Goal: Participate in discussion: Engage in conversation with other users on a specific topic

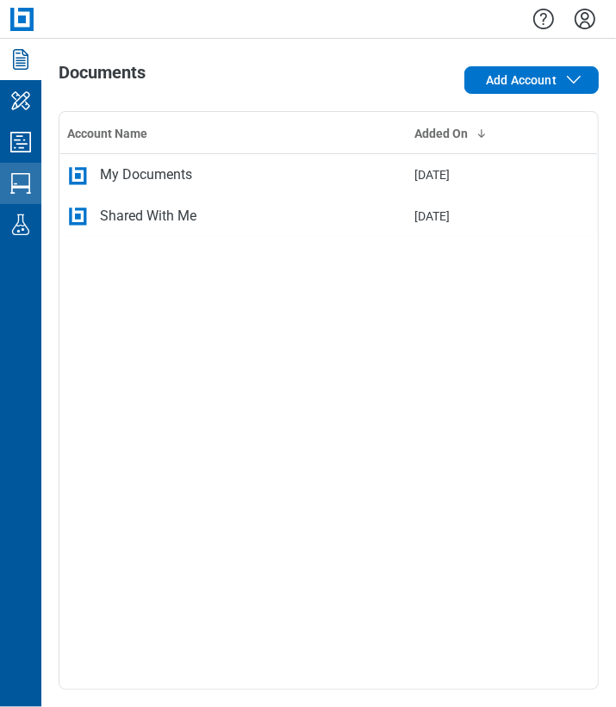
click at [27, 183] on icon "Studio Sessions" at bounding box center [21, 184] width 28 height 28
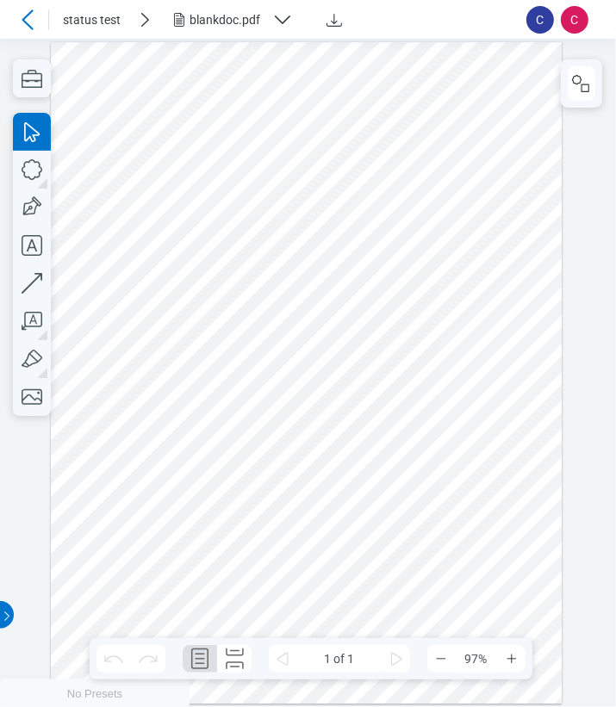
click at [229, 24] on div "blankdoc.pdf" at bounding box center [227, 19] width 76 height 17
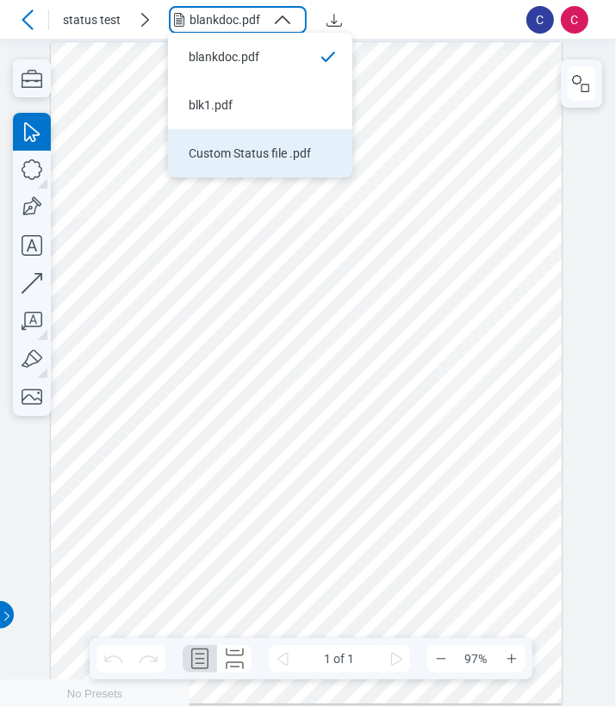
click at [213, 147] on div "Custom Status file .pdf" at bounding box center [250, 153] width 122 height 17
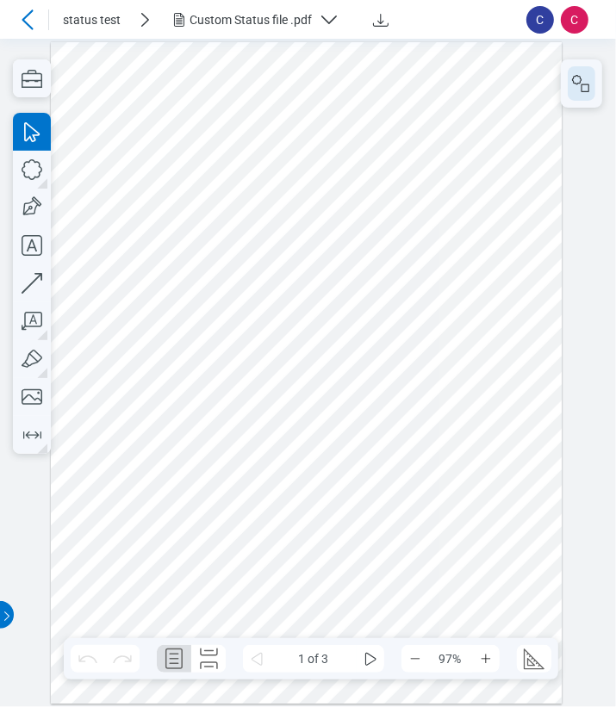
click at [576, 88] on icon "button" at bounding box center [581, 83] width 21 height 21
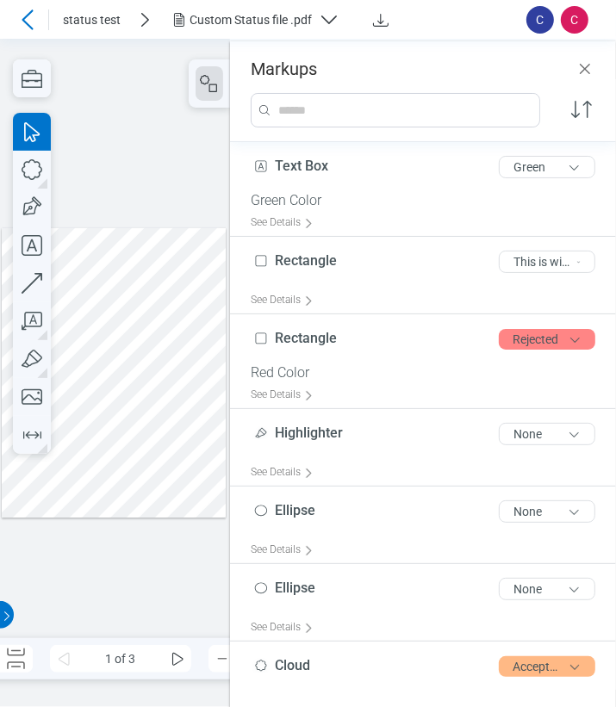
click at [139, 305] on div at bounding box center [114, 373] width 224 height 290
click at [67, 322] on div at bounding box center [114, 373] width 224 height 290
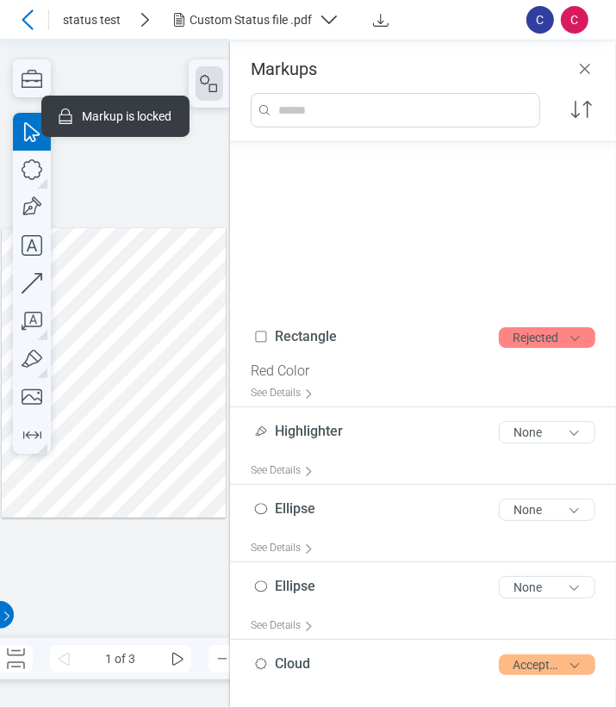
scroll to position [231, 0]
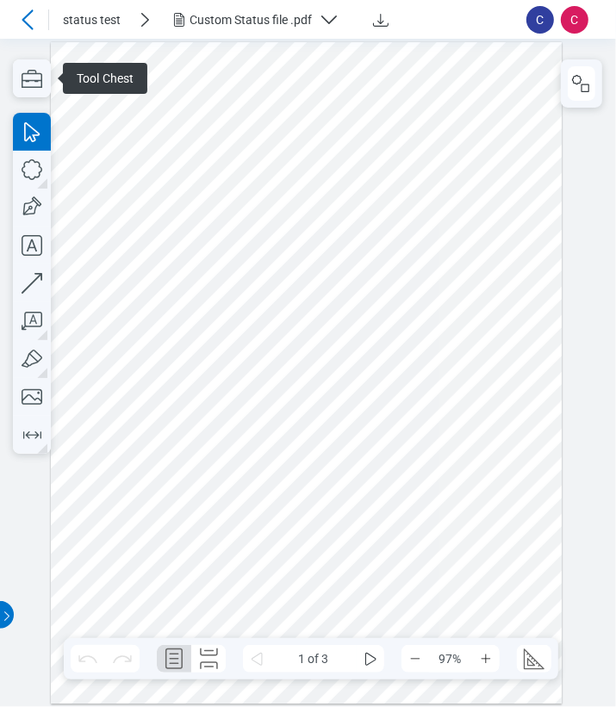
click at [319, 616] on div at bounding box center [306, 372] width 511 height 661
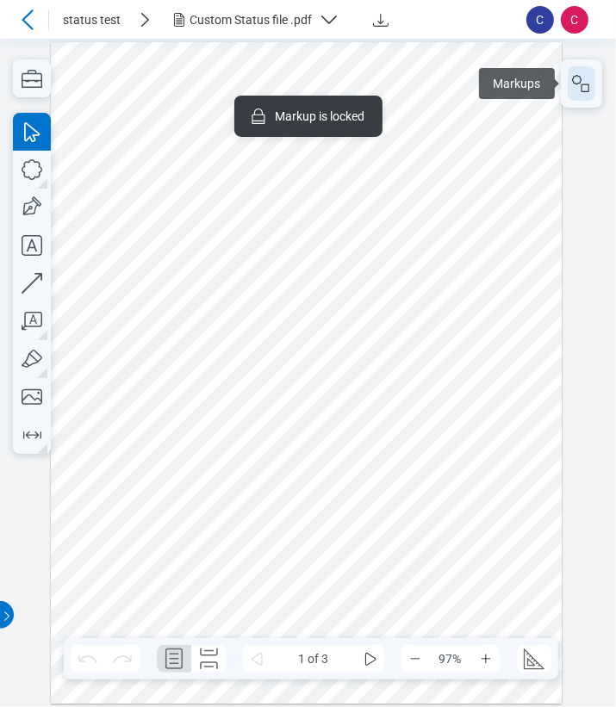
click at [577, 83] on icon "button" at bounding box center [581, 83] width 21 height 21
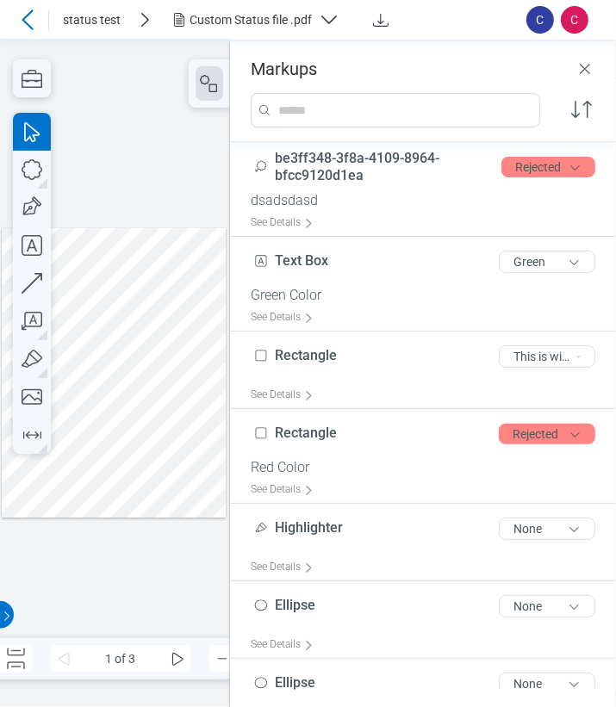
click at [127, 480] on div at bounding box center [114, 373] width 224 height 290
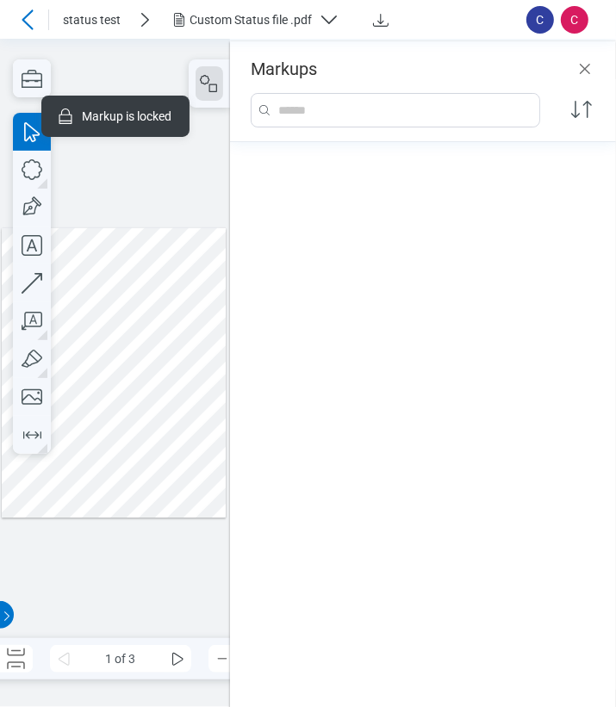
scroll to position [894, 0]
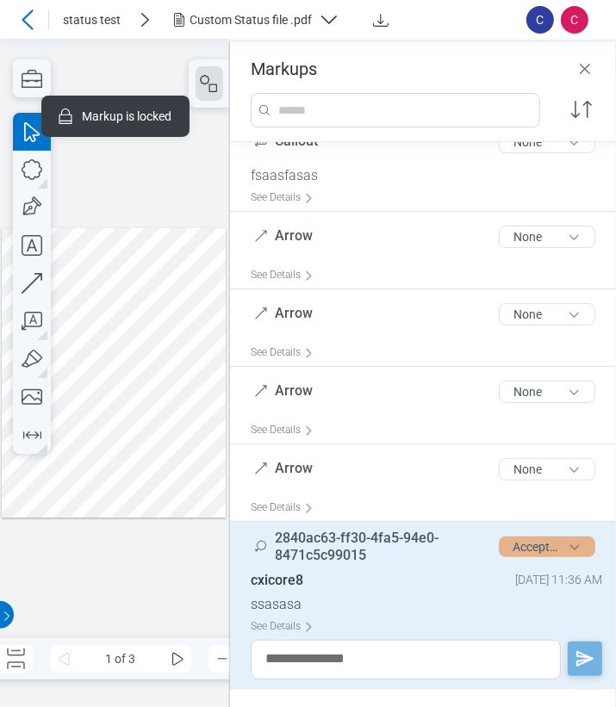
click at [526, 548] on button "Accepted" at bounding box center [546, 546] width 96 height 21
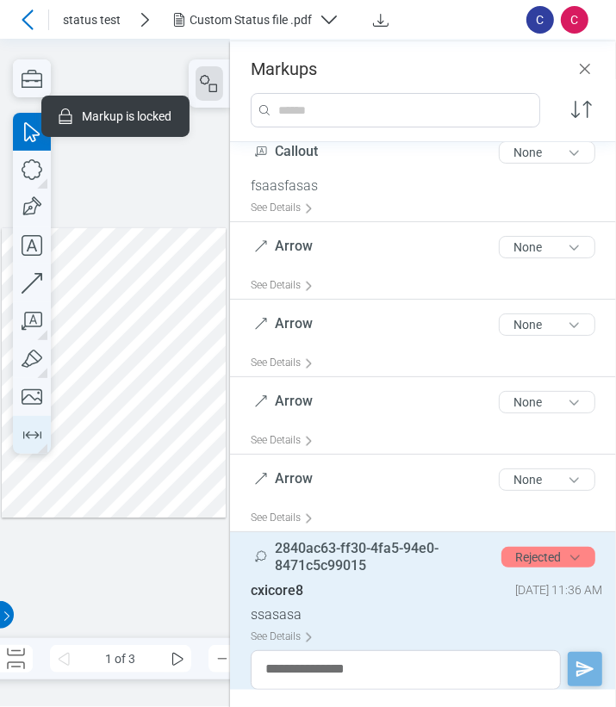
scroll to position [1057, 0]
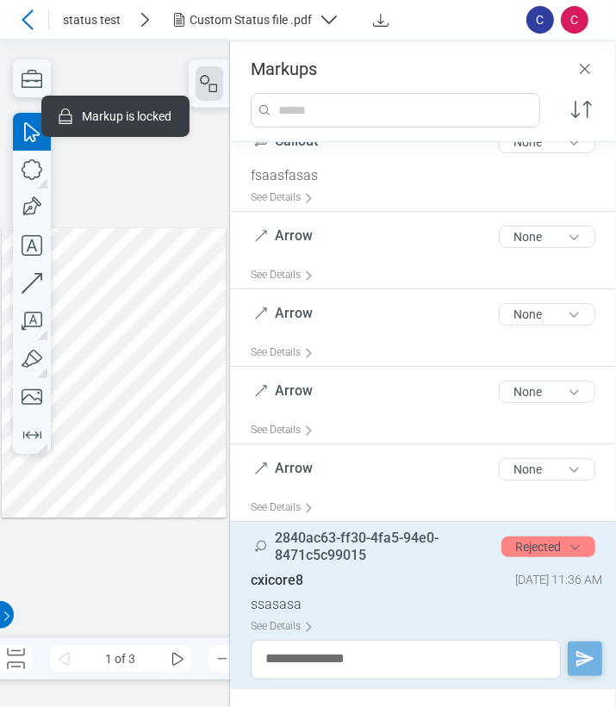
click at [161, 248] on div at bounding box center [114, 373] width 224 height 290
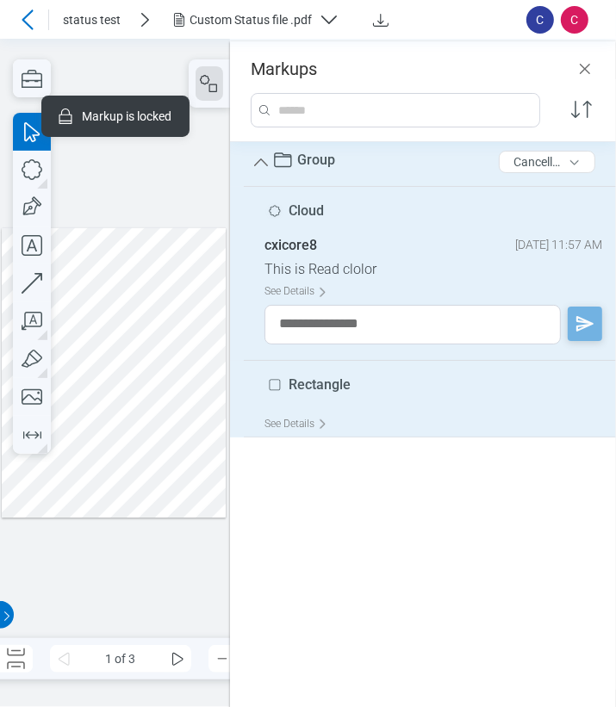
scroll to position [0, 0]
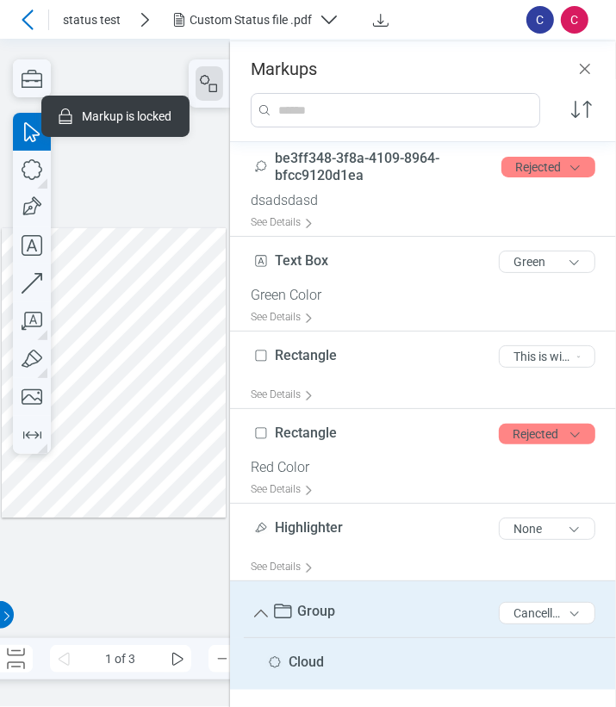
click at [208, 302] on div at bounding box center [114, 373] width 224 height 290
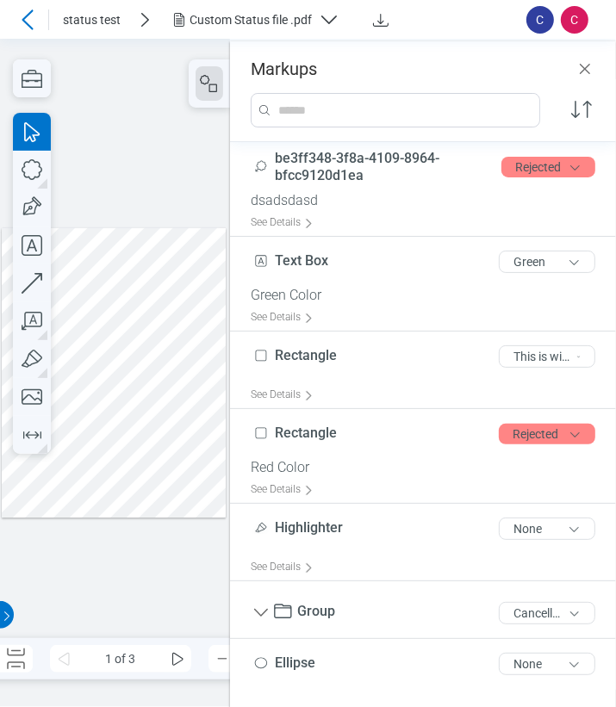
click at [167, 253] on div at bounding box center [114, 373] width 224 height 290
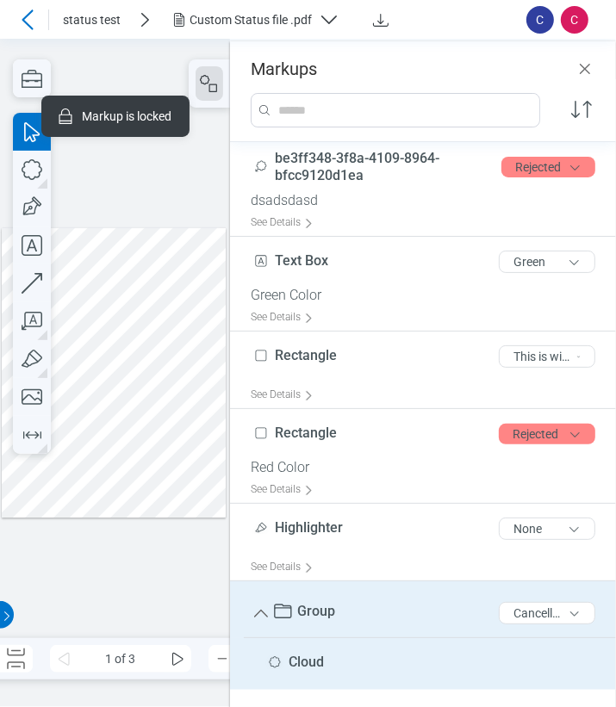
scroll to position [193, 0]
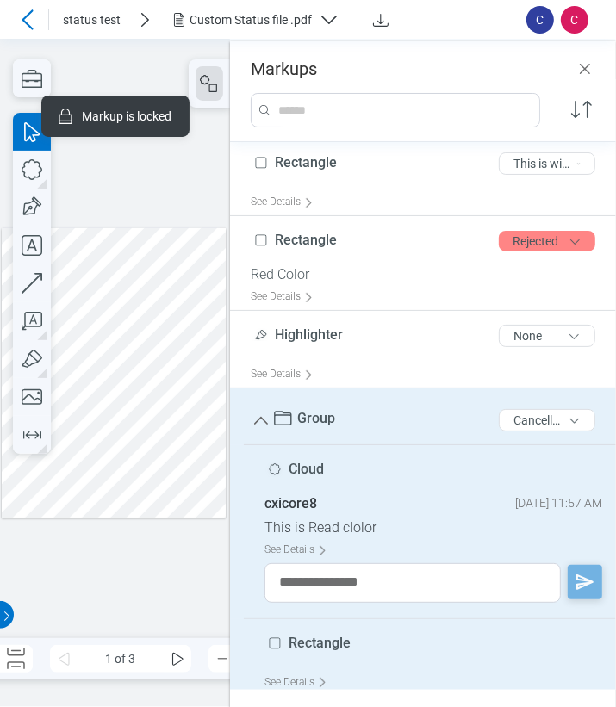
click at [199, 323] on div at bounding box center [114, 373] width 224 height 290
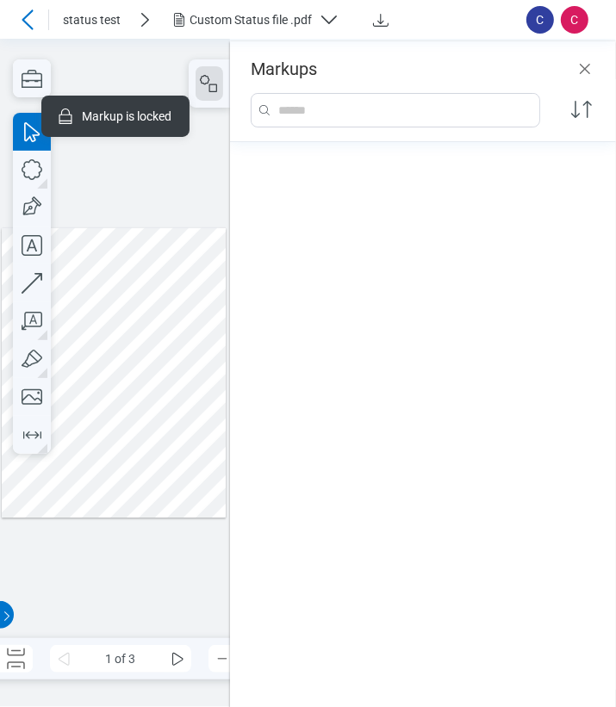
scroll to position [1200, 0]
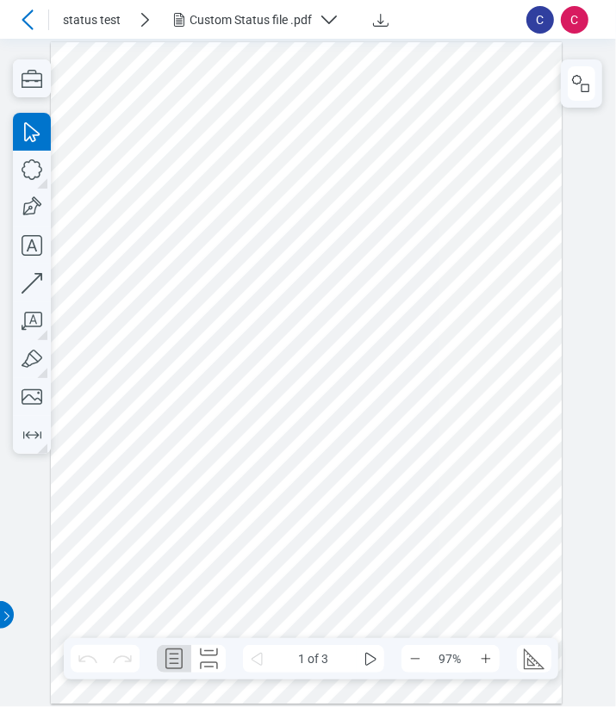
click at [493, 260] on div at bounding box center [306, 372] width 511 height 661
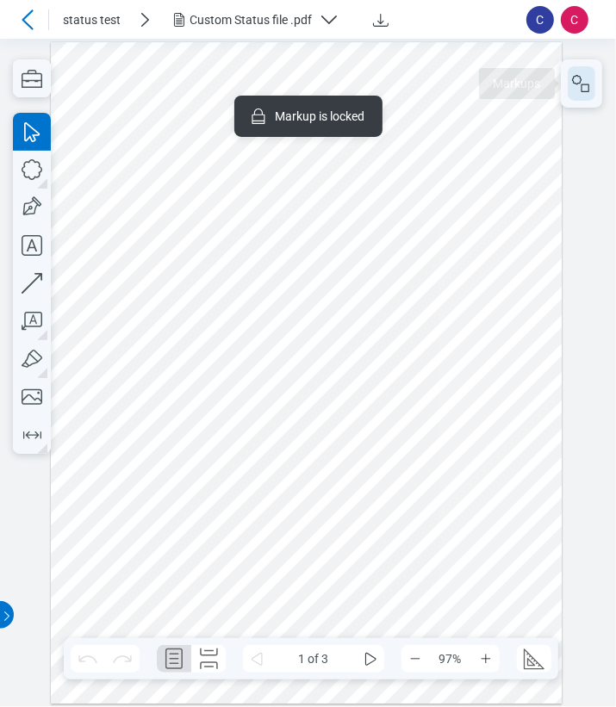
click at [582, 88] on icon "button" at bounding box center [581, 83] width 21 height 21
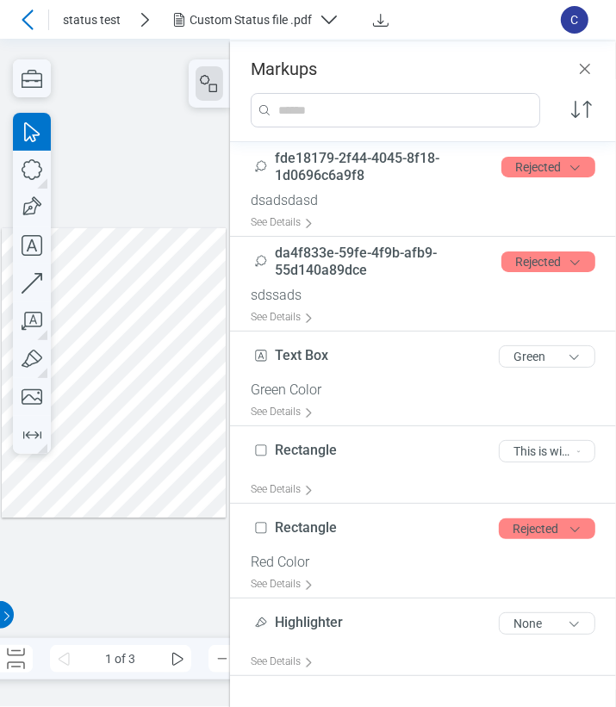
click at [24, 17] on icon at bounding box center [27, 19] width 21 height 21
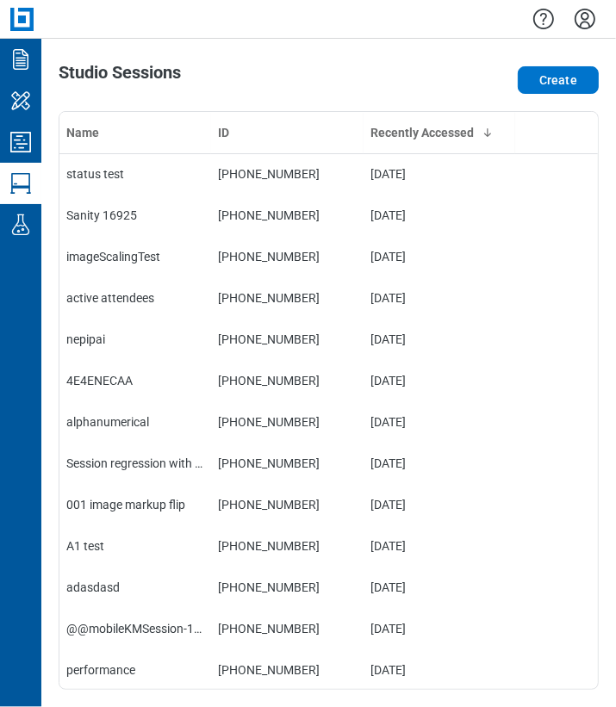
click at [584, 24] on icon "Settings" at bounding box center [585, 19] width 28 height 28
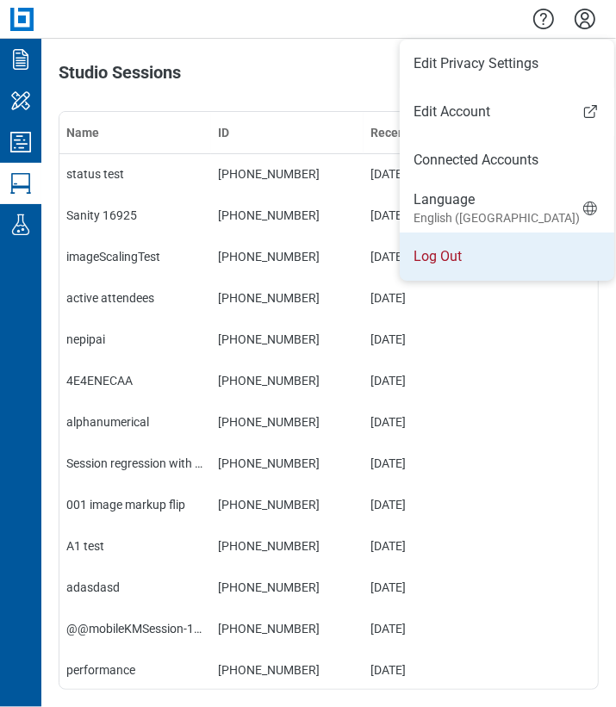
click at [453, 265] on li "Log Out" at bounding box center [506, 256] width 214 height 48
